Goal: Task Accomplishment & Management: Manage account settings

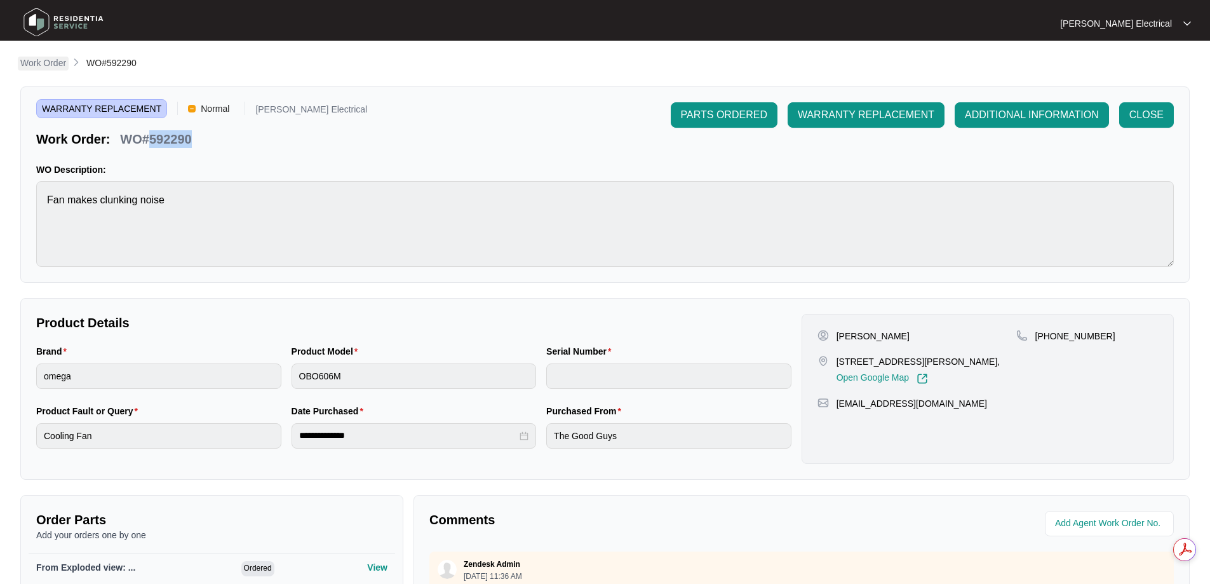
click at [50, 61] on p "Work Order" at bounding box center [43, 63] width 46 height 13
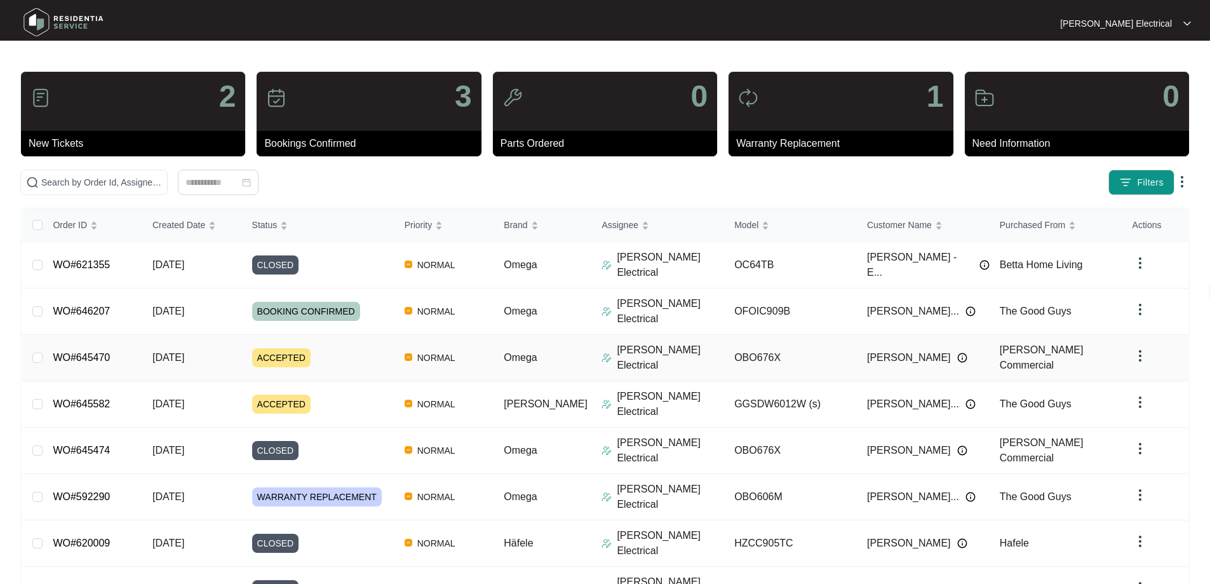
click at [79, 352] on link "WO#645470" at bounding box center [81, 357] width 57 height 11
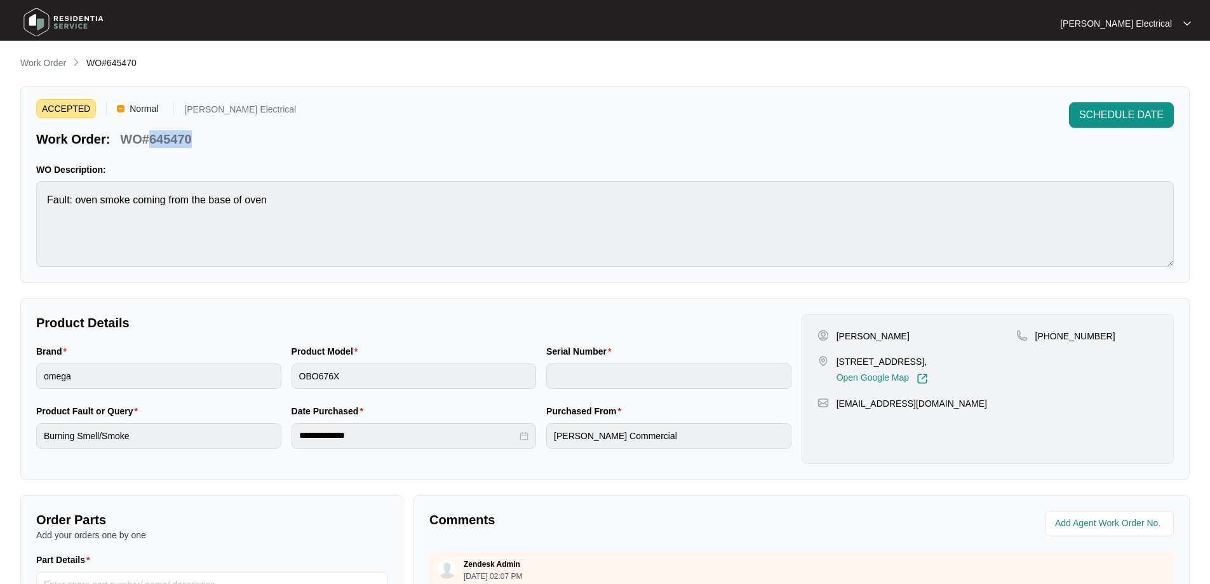
drag, startPoint x: 190, startPoint y: 135, endPoint x: 151, endPoint y: 138, distance: 39.6
click at [151, 138] on p "WO#645470" at bounding box center [155, 139] width 71 height 18
copy p "645470"
click at [1120, 109] on span "SCHEDULE DATE" at bounding box center [1121, 114] width 84 height 15
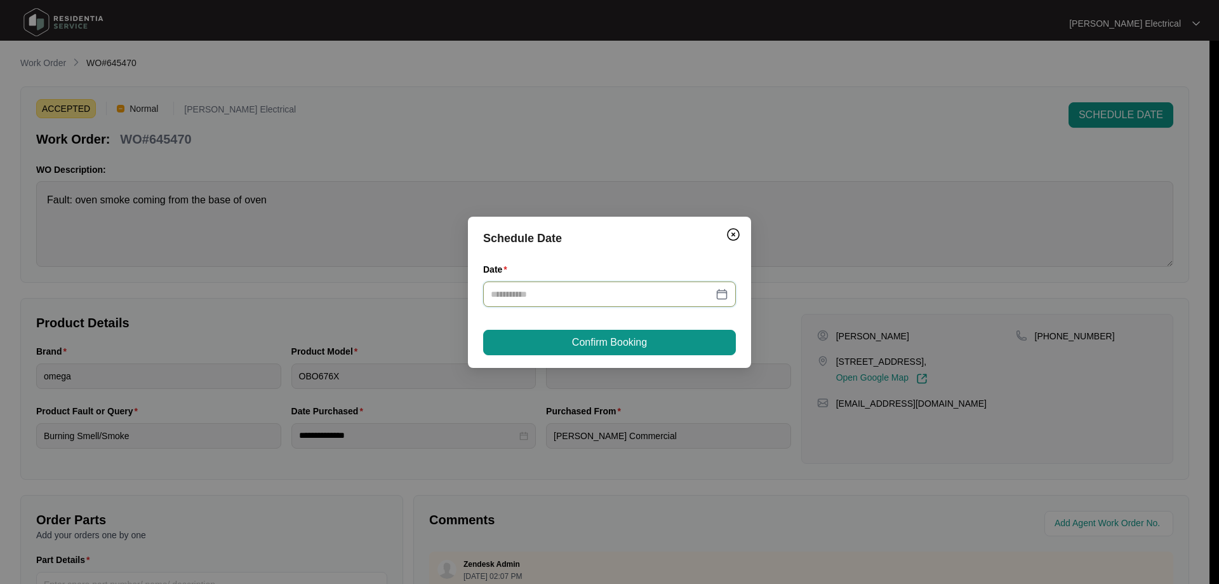
click at [614, 294] on input "Date" at bounding box center [602, 294] width 222 height 14
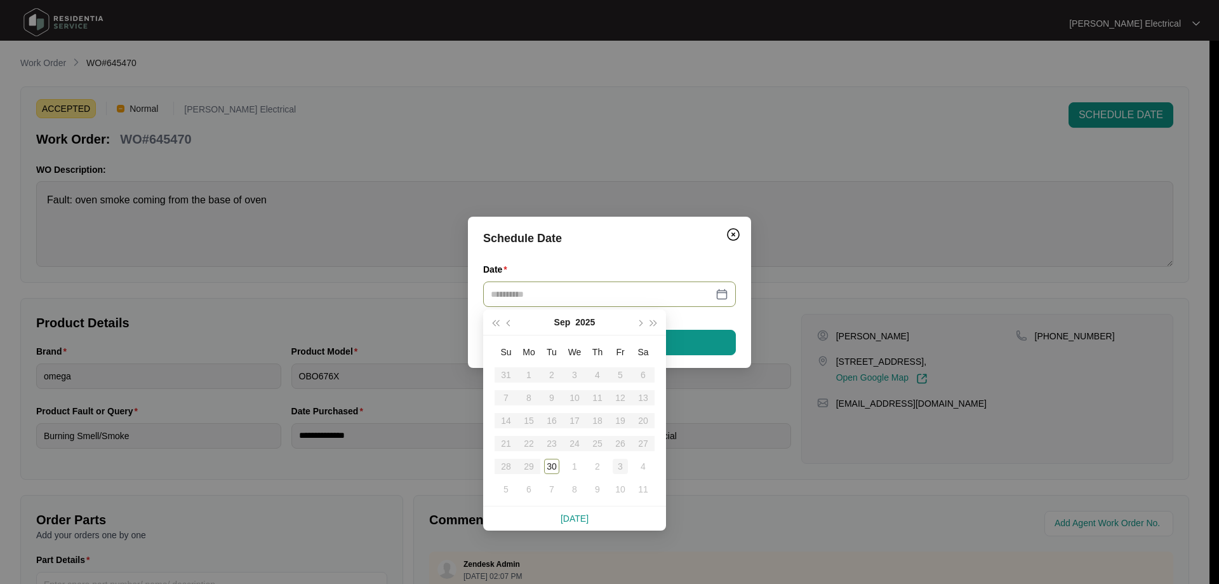
type input "**********"
click at [642, 323] on span "button" at bounding box center [639, 322] width 6 height 6
type input "**********"
click at [621, 375] on div "3" at bounding box center [620, 374] width 15 height 15
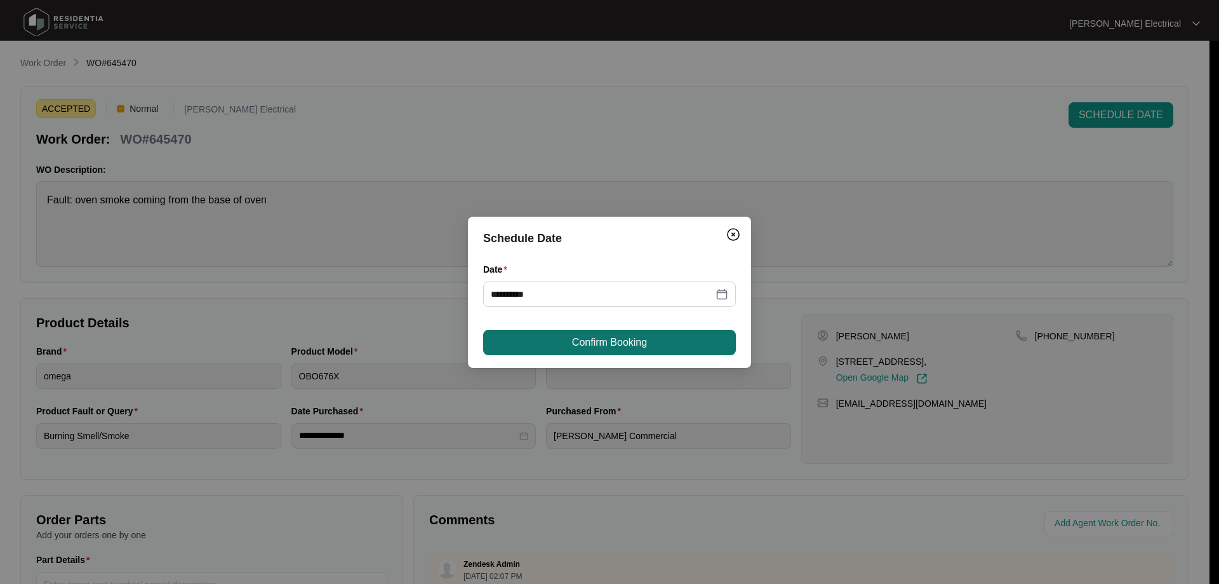
click at [628, 342] on span "Confirm Booking" at bounding box center [609, 342] width 75 height 15
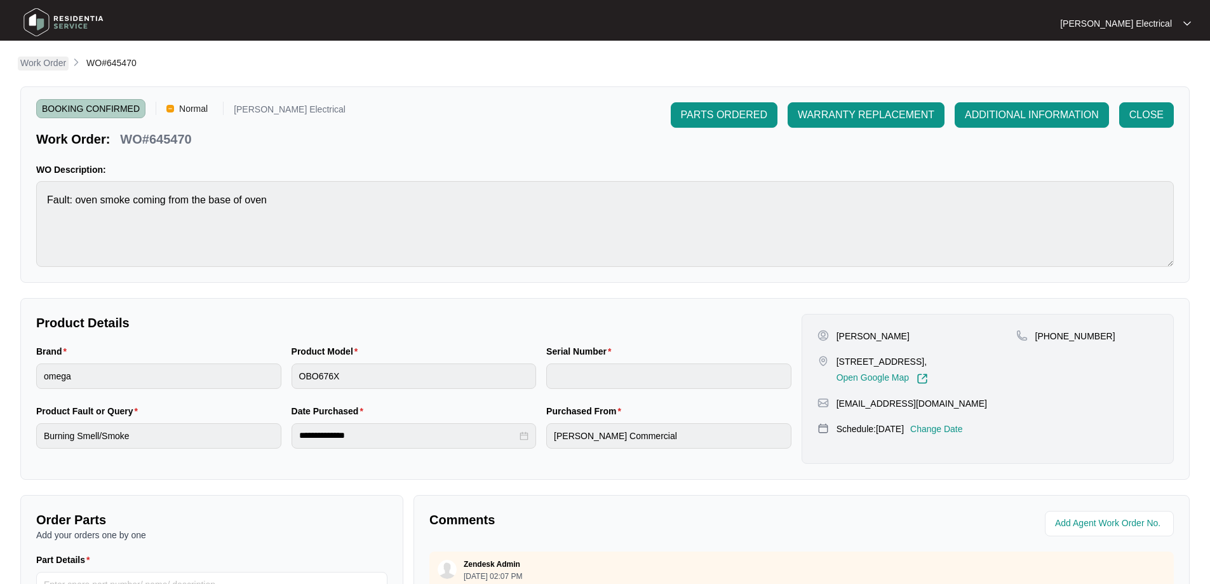
click at [47, 63] on p "Work Order" at bounding box center [43, 63] width 46 height 13
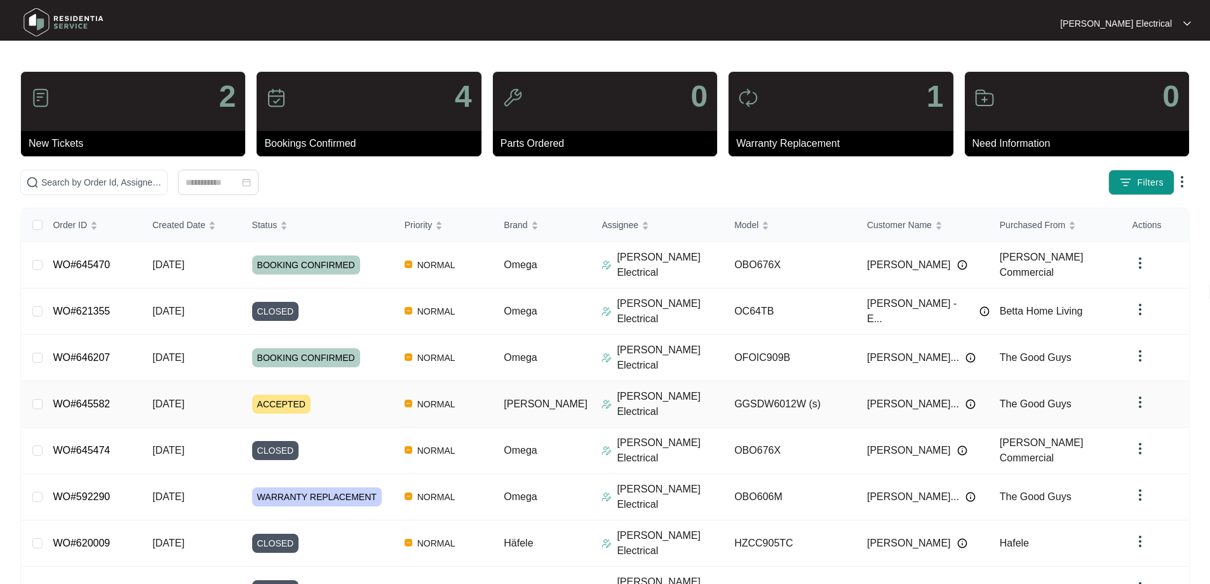
click at [93, 398] on link "WO#645582" at bounding box center [81, 403] width 57 height 11
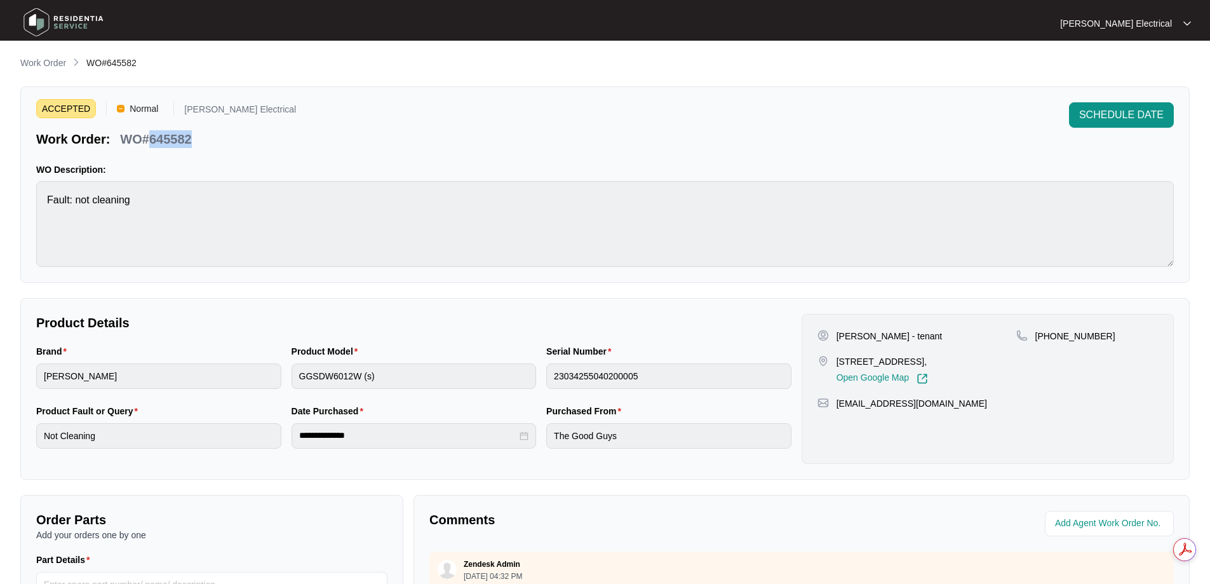
drag, startPoint x: 190, startPoint y: 140, endPoint x: 149, endPoint y: 140, distance: 40.7
click at [148, 140] on div "WO#645582" at bounding box center [155, 137] width 81 height 22
copy p "645582"
click at [1127, 116] on span "SCHEDULE DATE" at bounding box center [1121, 114] width 84 height 15
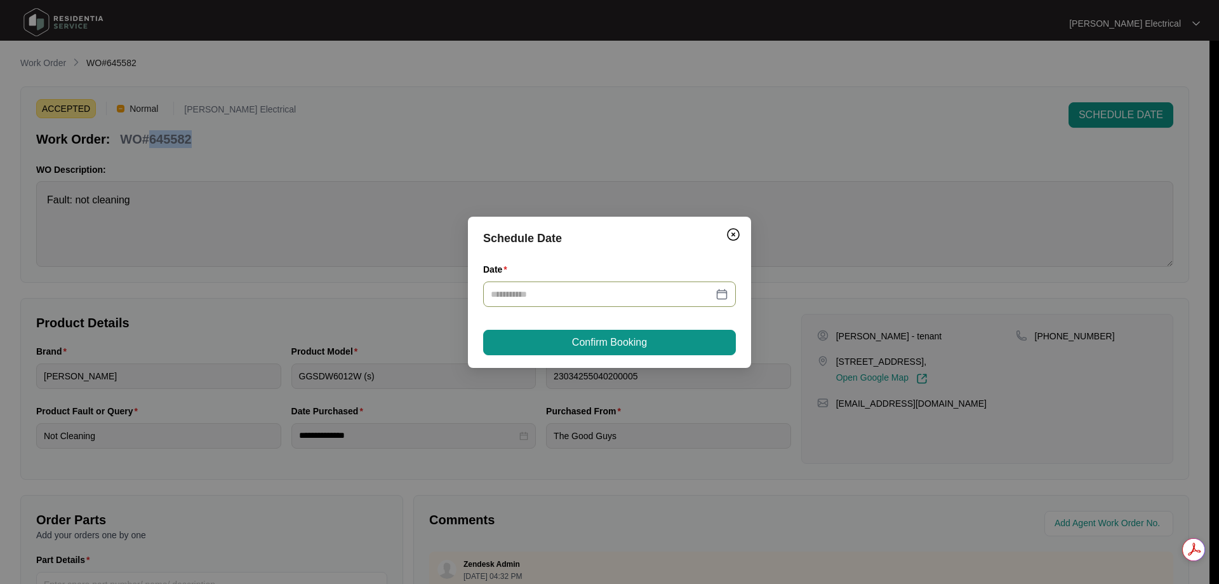
click at [725, 295] on div at bounding box center [610, 294] width 238 height 14
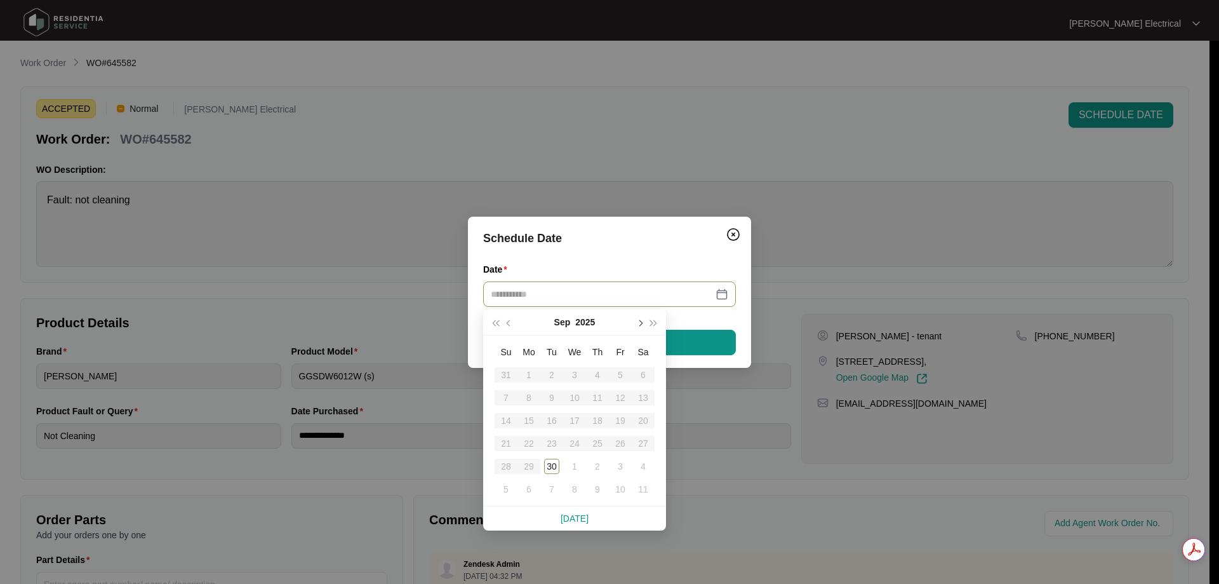
click at [636, 320] on button "button" at bounding box center [640, 321] width 14 height 25
type input "**********"
click at [574, 375] on div "1" at bounding box center [574, 374] width 15 height 15
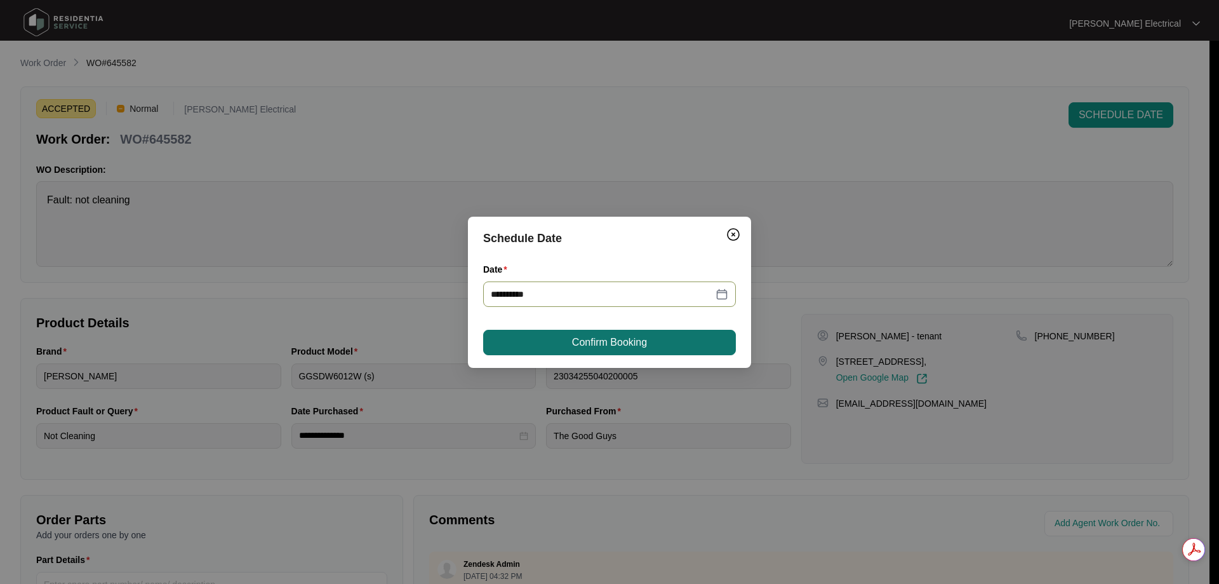
type input "**********"
click at [665, 344] on button "Confirm Booking" at bounding box center [609, 342] width 253 height 25
